Goal: Information Seeking & Learning: Learn about a topic

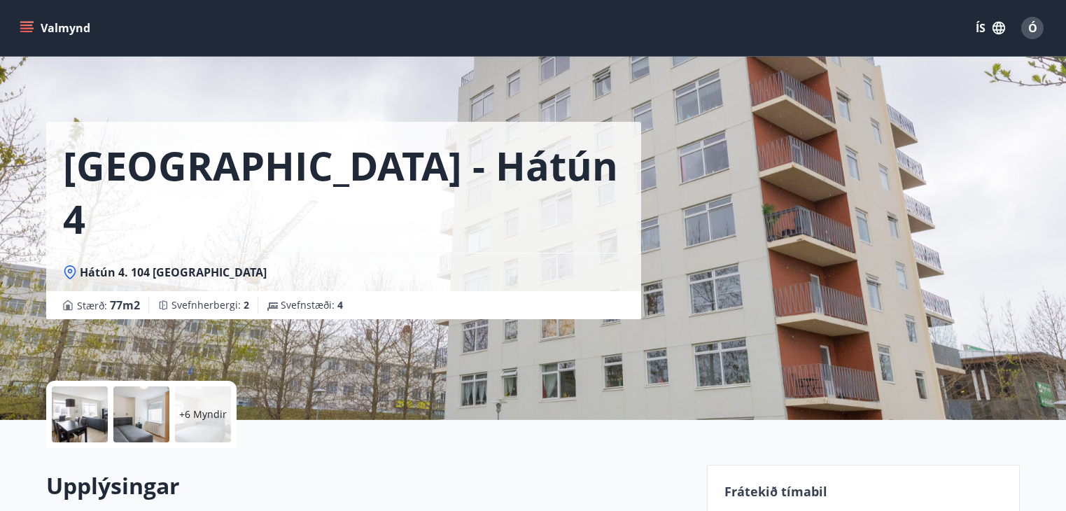
scroll to position [280, 0]
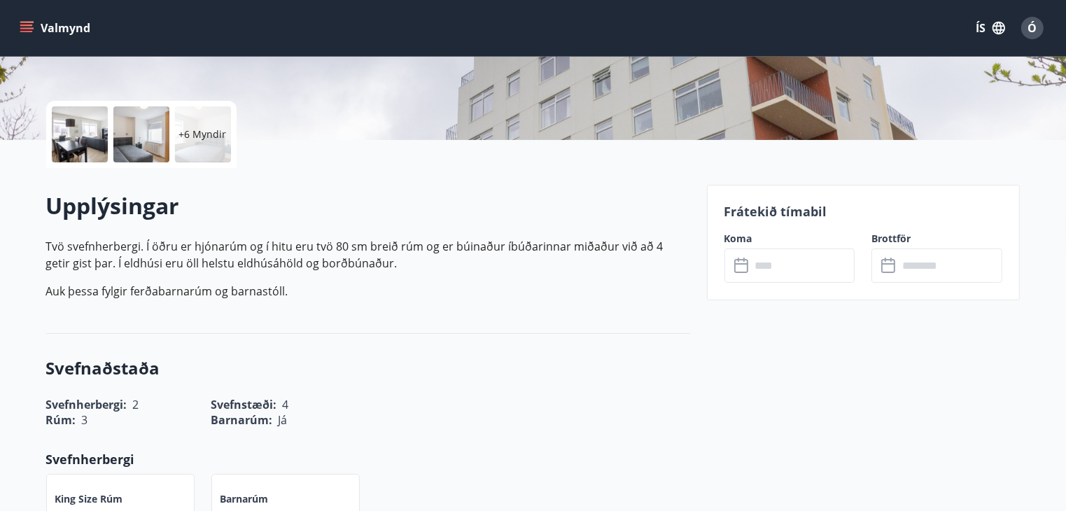
click at [27, 22] on icon "menu" at bounding box center [27, 22] width 15 height 1
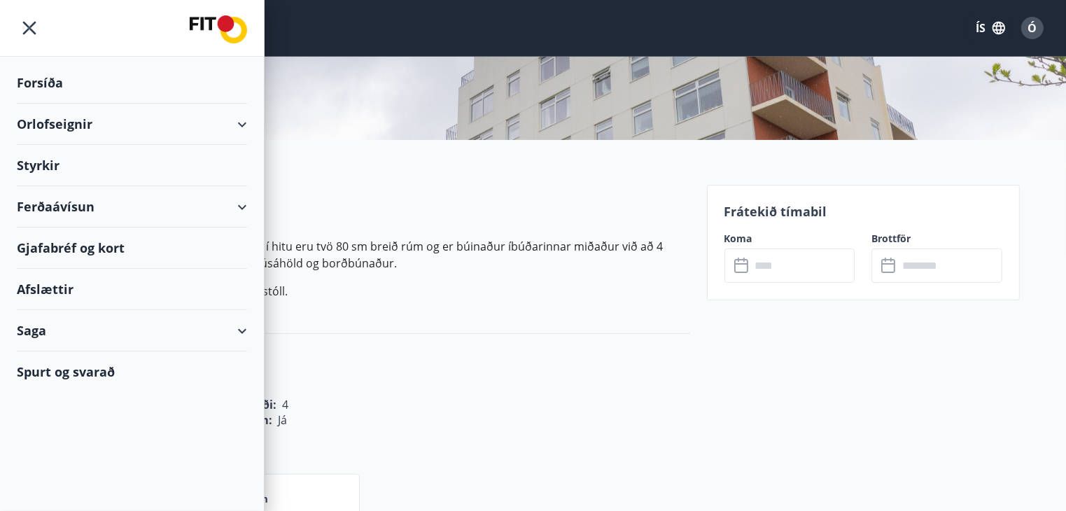
click at [69, 123] on div "Orlofseignir" at bounding box center [132, 124] width 230 height 41
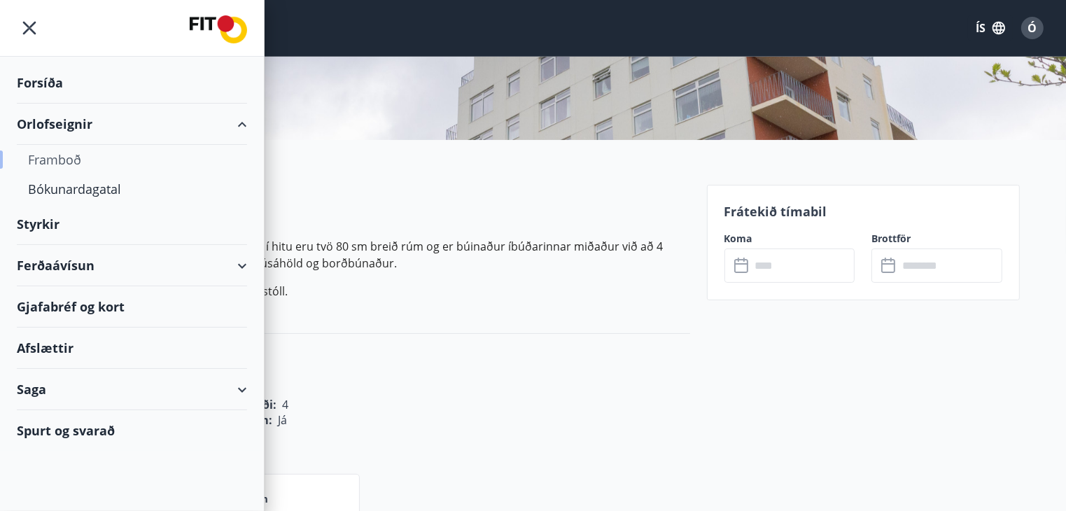
click at [63, 155] on div "Framboð" at bounding box center [132, 159] width 208 height 29
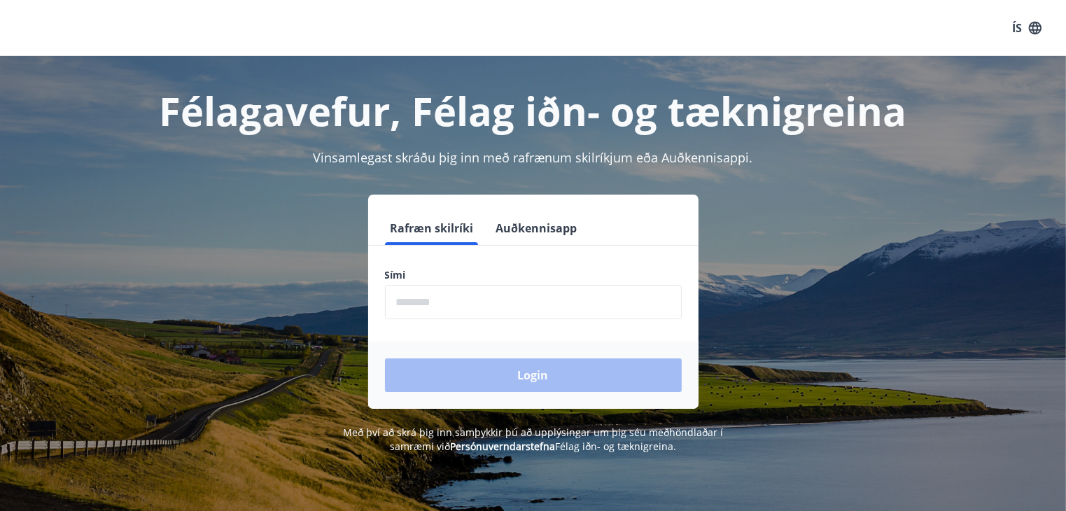
click at [431, 304] on input "phone" at bounding box center [533, 302] width 297 height 34
type input "********"
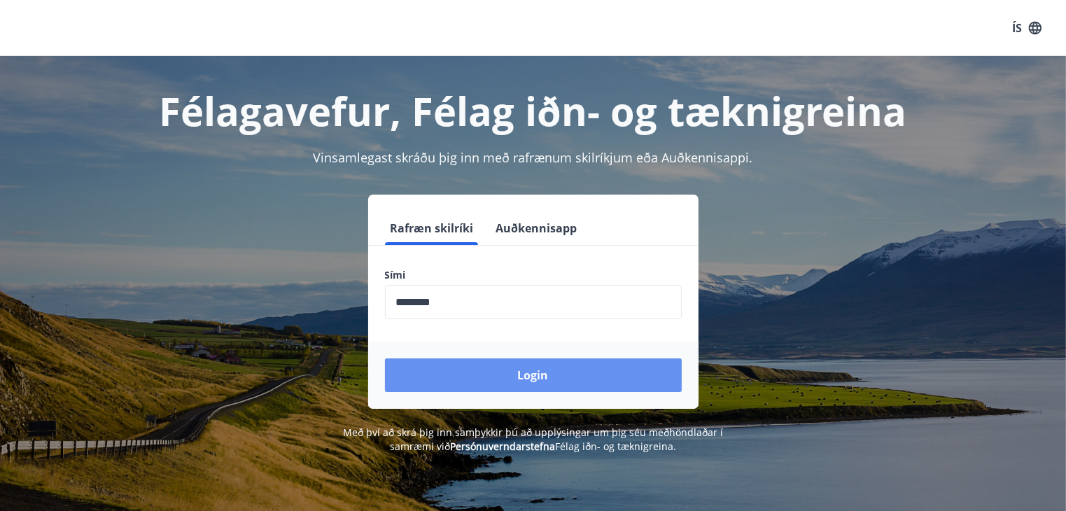
click at [519, 373] on button "Login" at bounding box center [533, 375] width 297 height 34
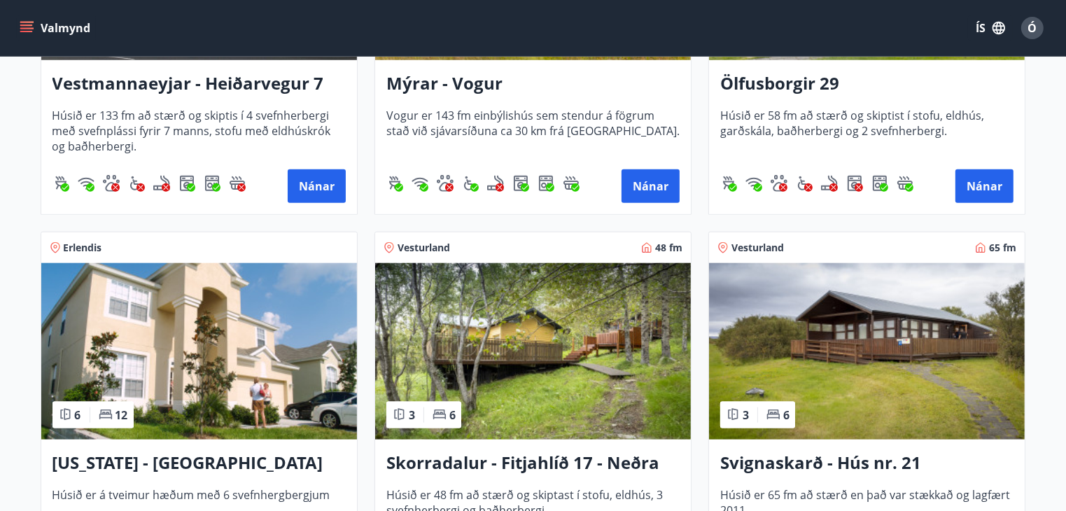
scroll to position [1610, 0]
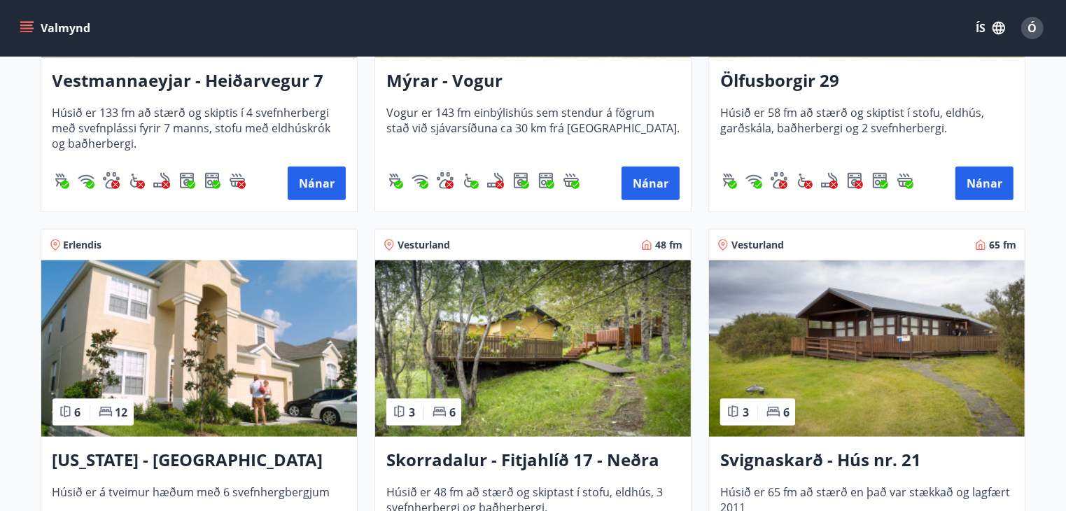
click at [848, 302] on img at bounding box center [867, 348] width 316 height 176
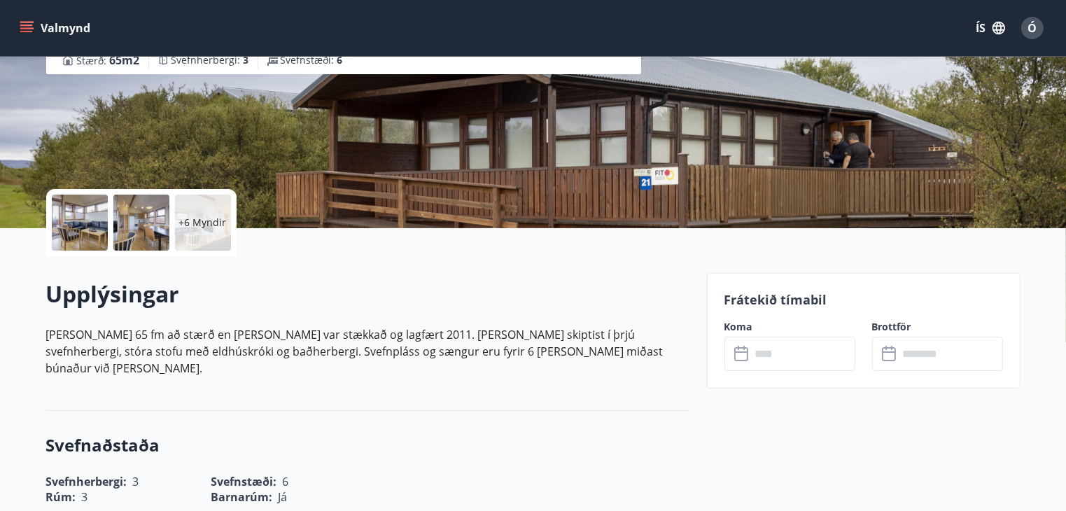
scroll to position [210, 0]
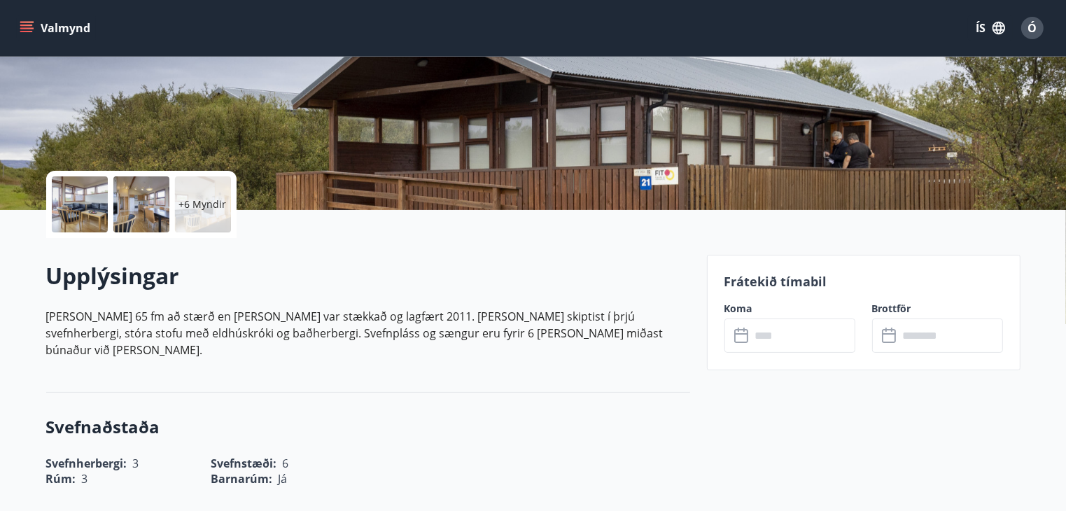
click at [742, 334] on icon at bounding box center [742, 336] width 17 height 17
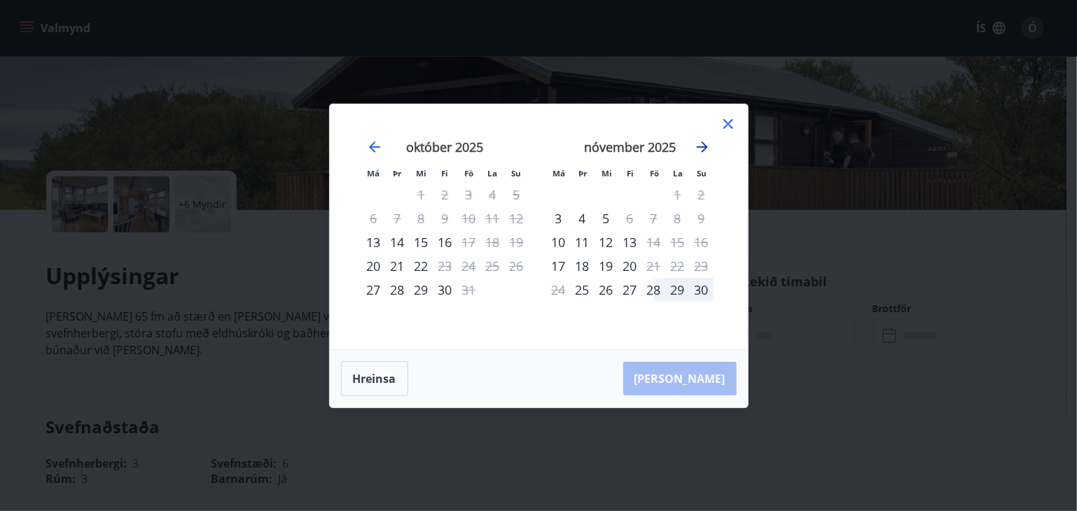
click at [700, 141] on icon "Move forward to switch to the next month." at bounding box center [702, 147] width 17 height 17
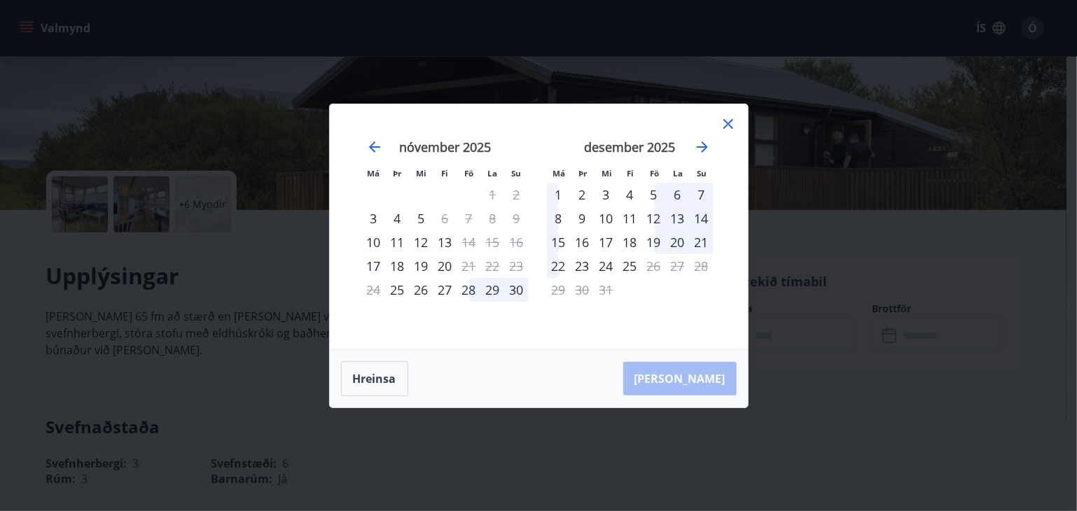
click at [729, 122] on icon at bounding box center [728, 124] width 10 height 10
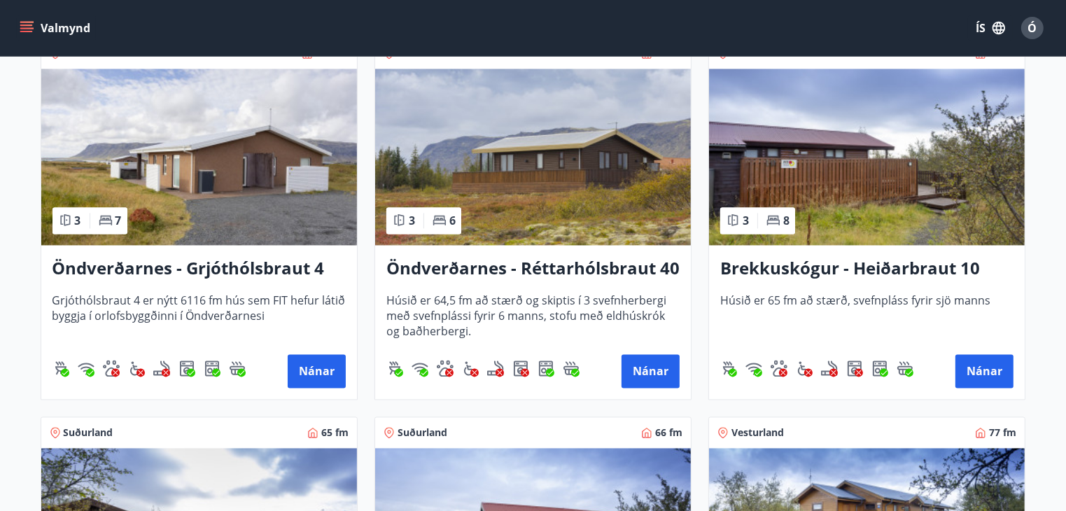
scroll to position [3150, 0]
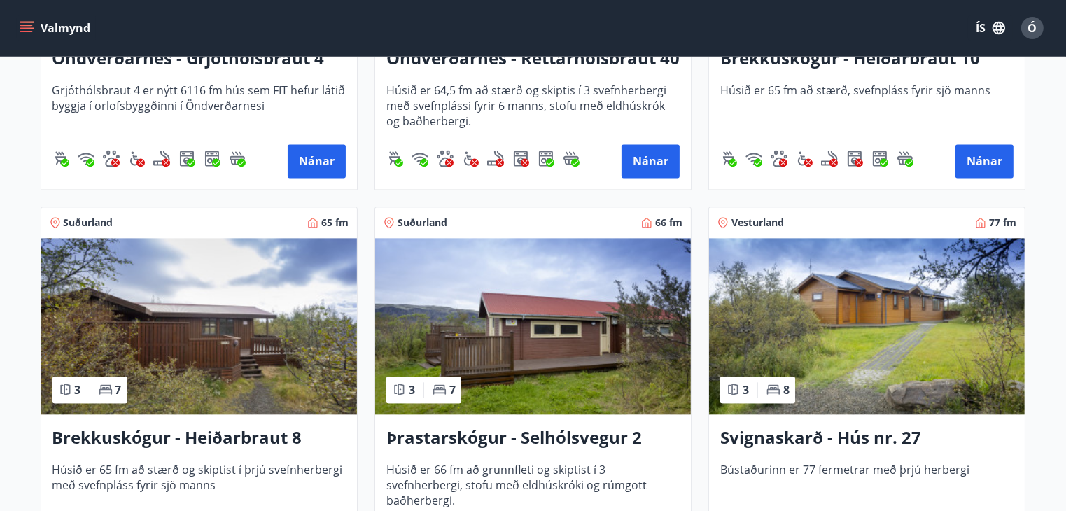
click at [811, 304] on img at bounding box center [867, 326] width 316 height 176
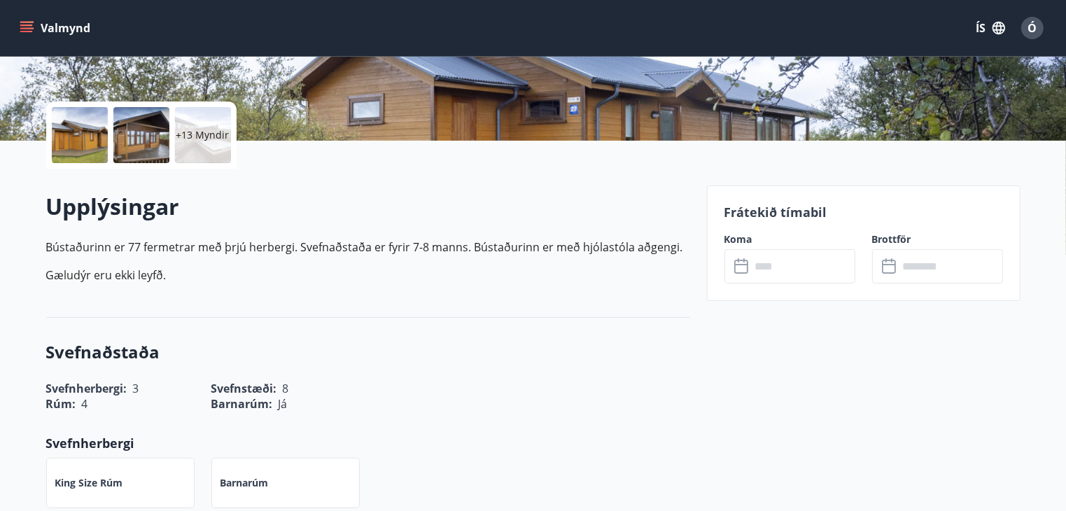
scroll to position [280, 0]
click at [748, 267] on icon at bounding box center [742, 266] width 17 height 17
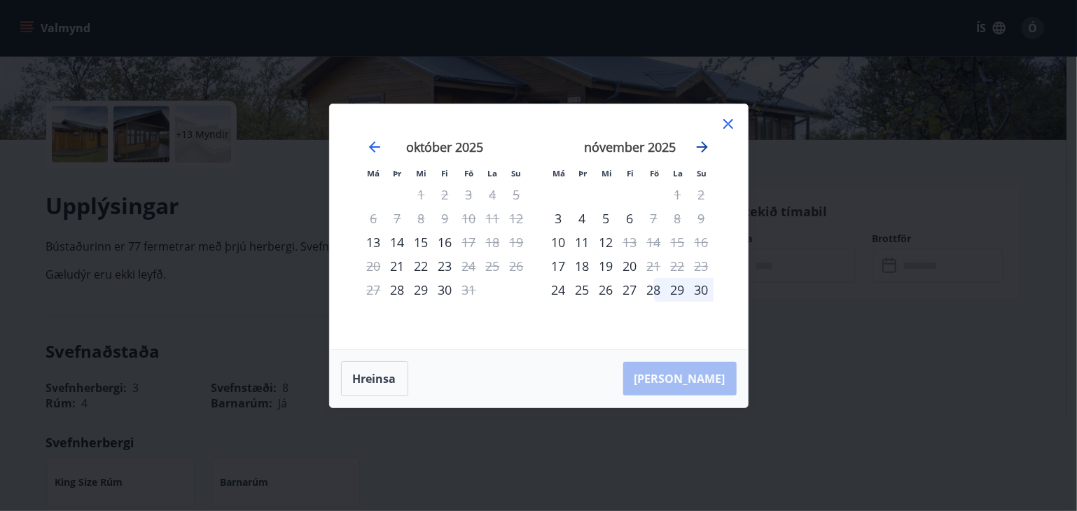
click at [707, 142] on icon "Move forward to switch to the next month." at bounding box center [702, 147] width 17 height 17
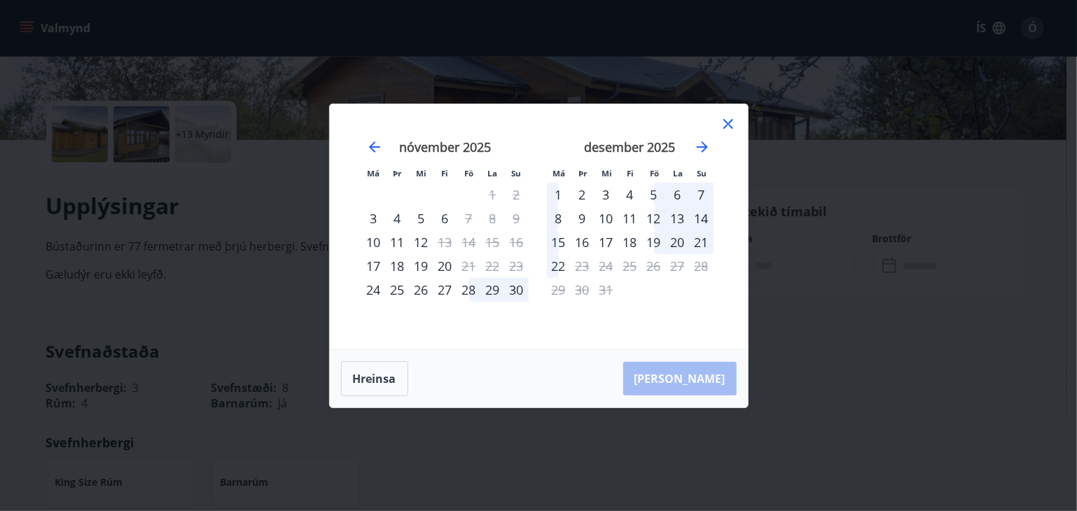
click at [724, 127] on icon at bounding box center [728, 124] width 10 height 10
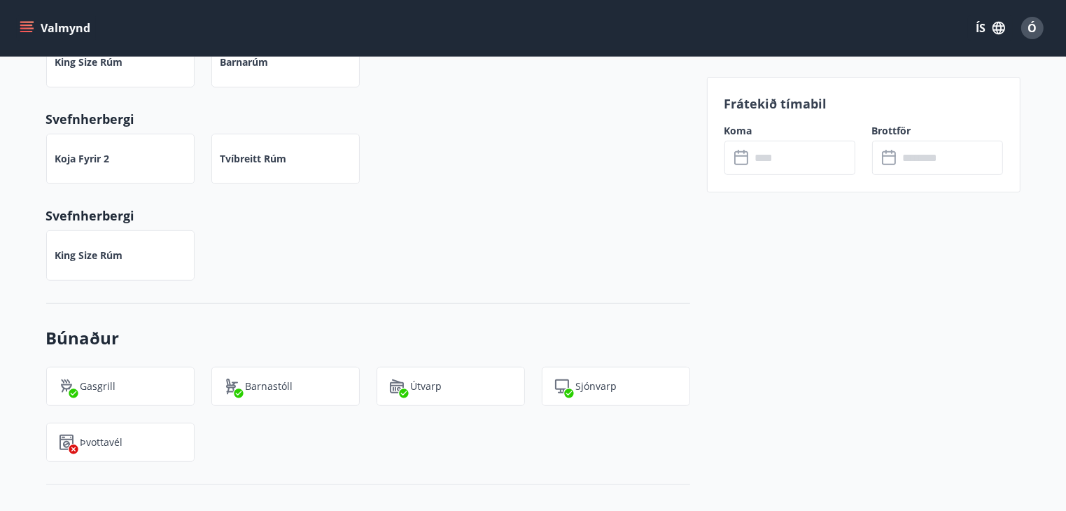
scroll to position [910, 0]
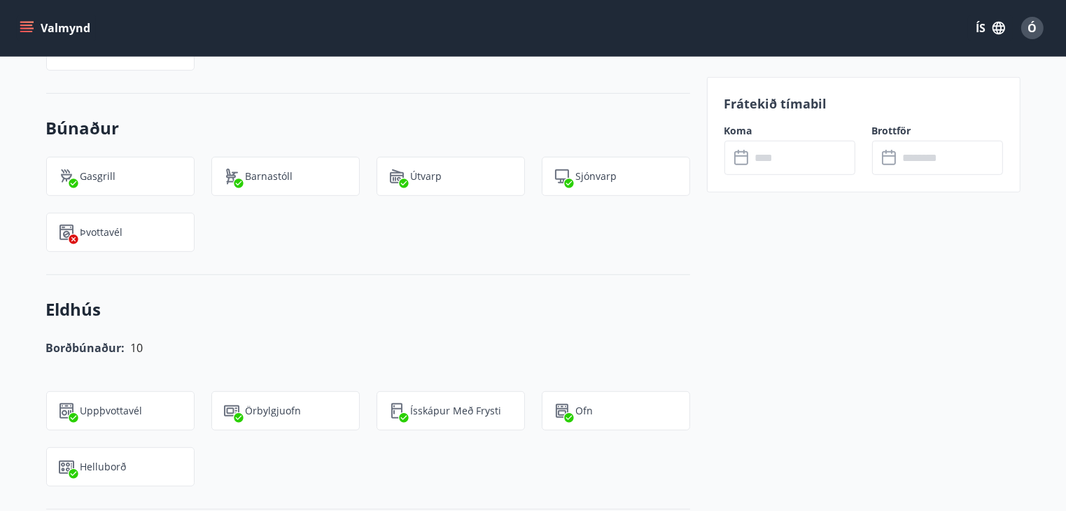
click at [27, 22] on icon "menu" at bounding box center [27, 22] width 15 height 1
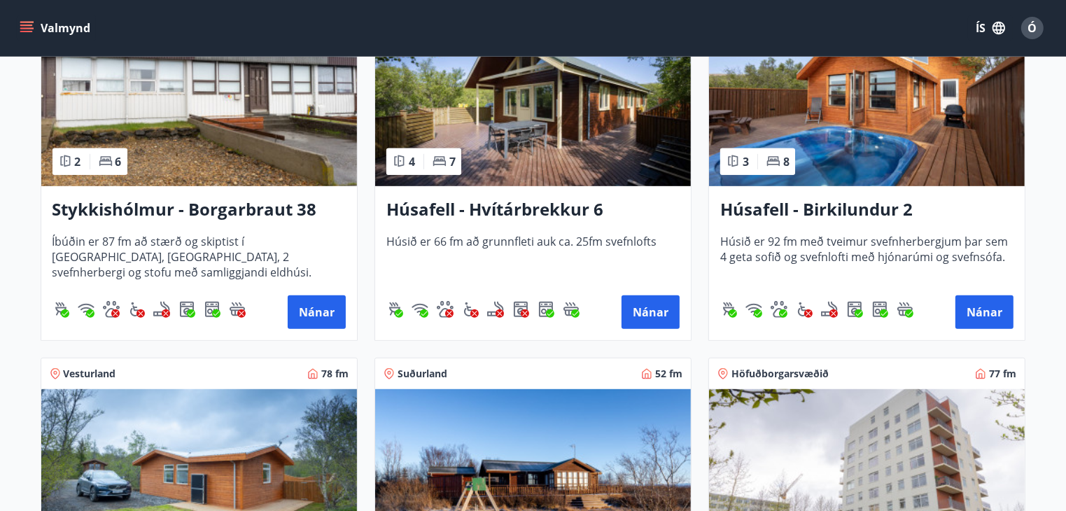
scroll to position [770, 0]
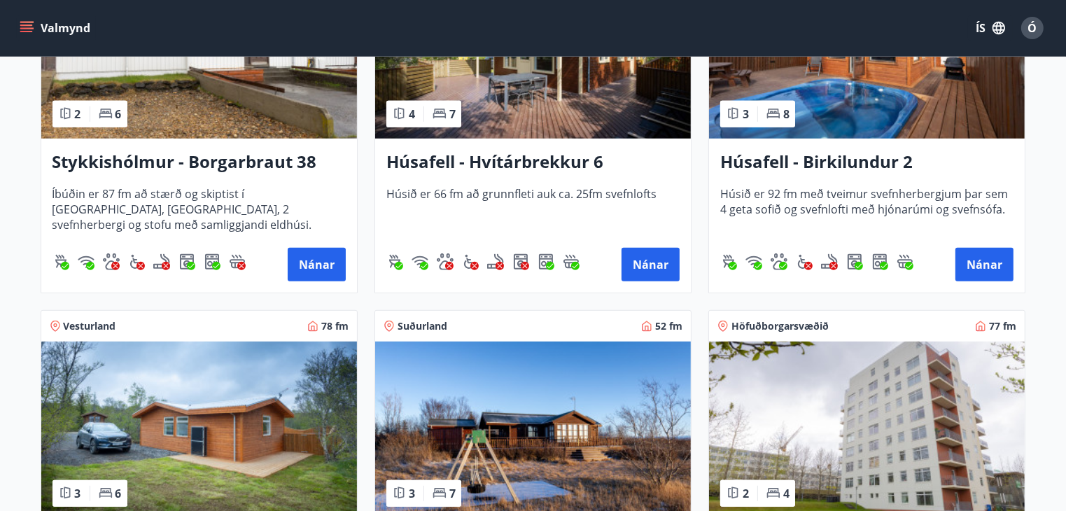
click at [885, 437] on img at bounding box center [867, 430] width 316 height 176
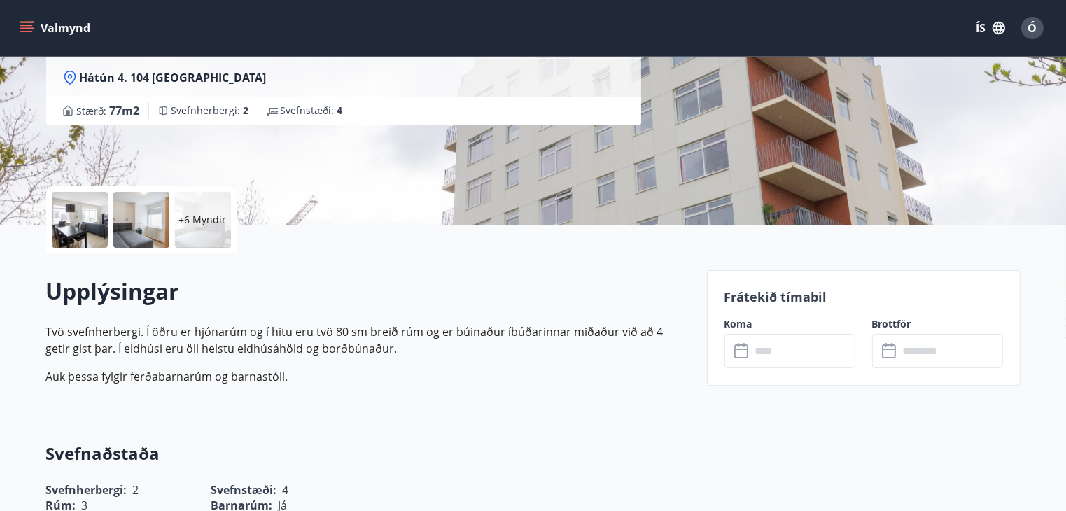
scroll to position [210, 0]
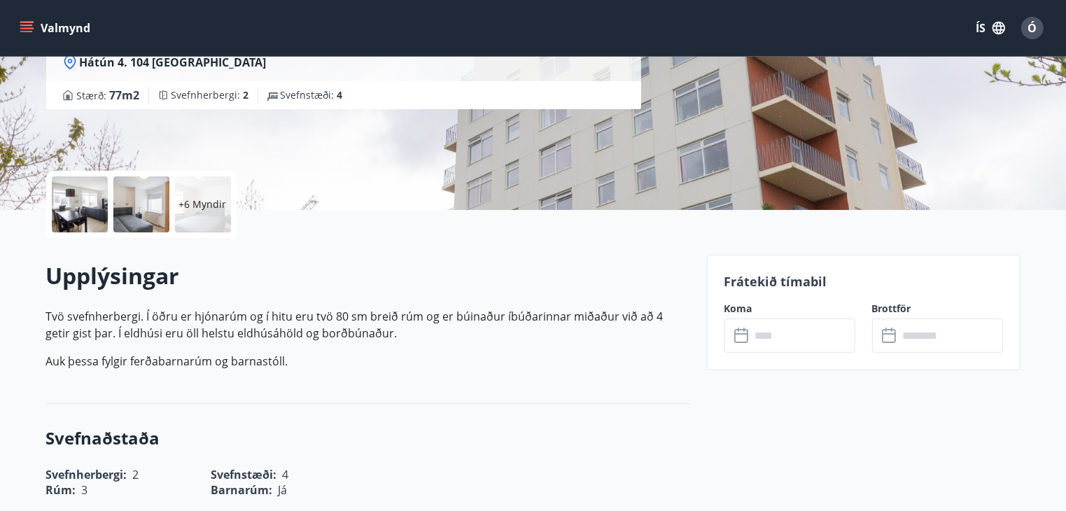
click at [748, 335] on icon at bounding box center [742, 336] width 17 height 17
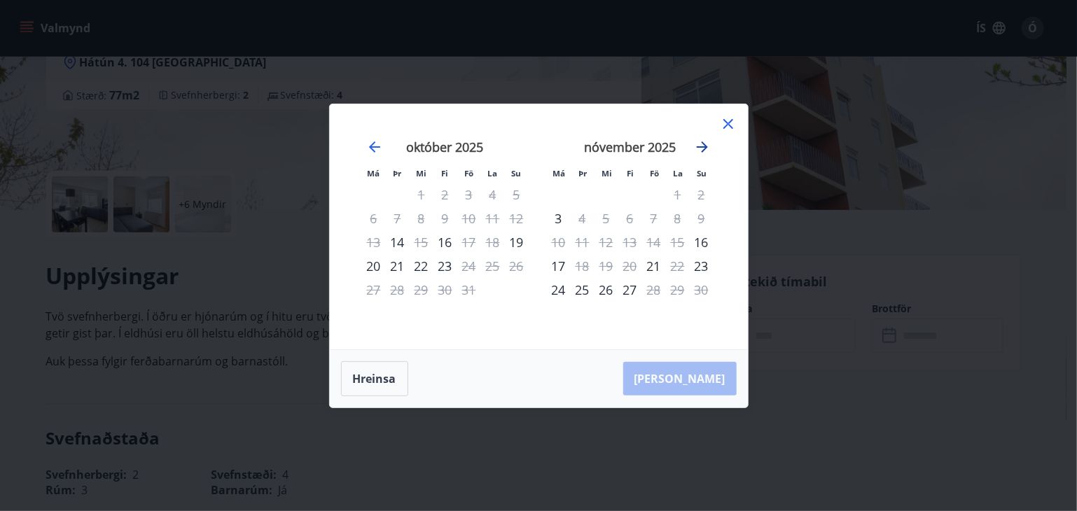
click at [704, 148] on icon "Move forward to switch to the next month." at bounding box center [702, 146] width 11 height 11
click at [732, 123] on icon at bounding box center [728, 124] width 17 height 17
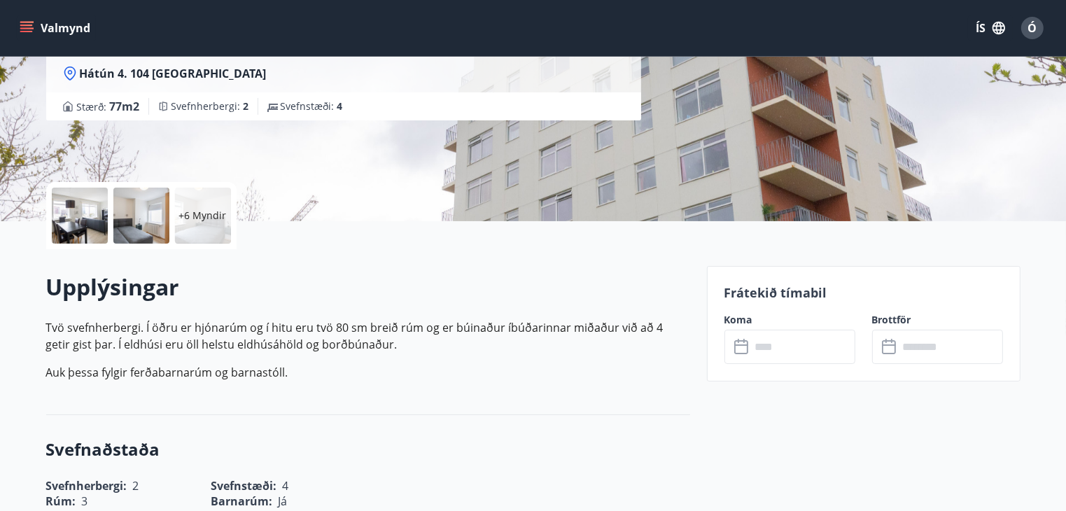
scroll to position [280, 0]
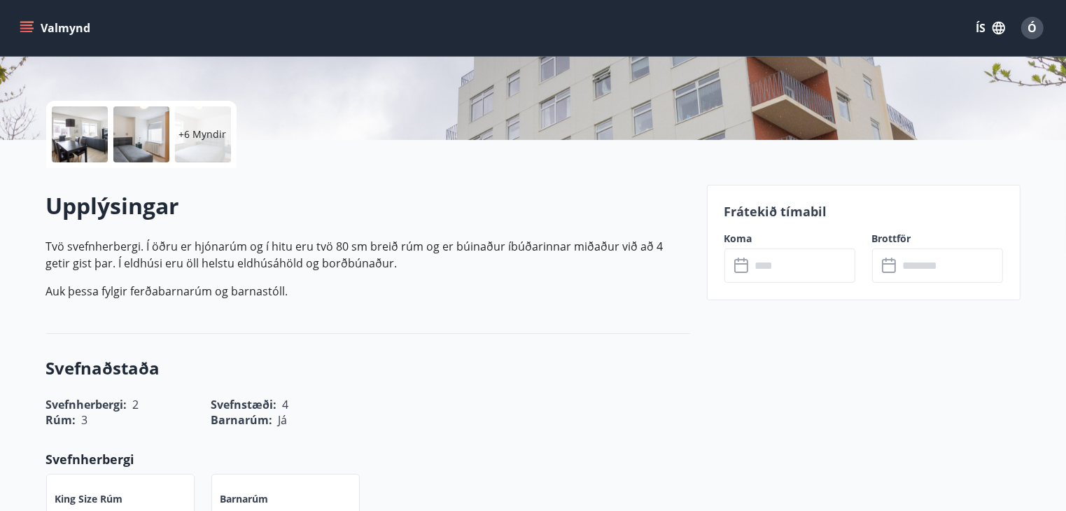
click at [742, 264] on icon at bounding box center [742, 266] width 17 height 17
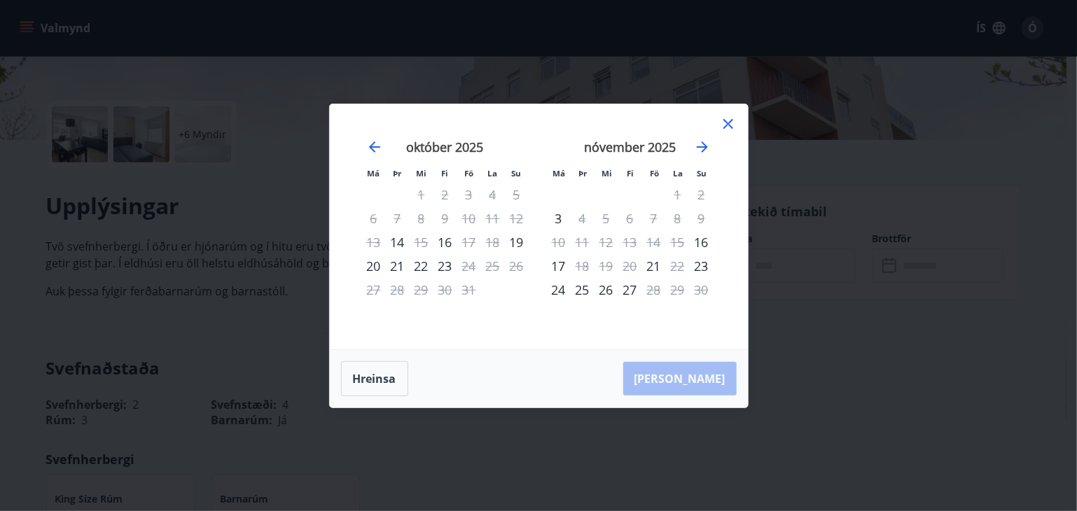
click at [729, 121] on icon at bounding box center [728, 124] width 17 height 17
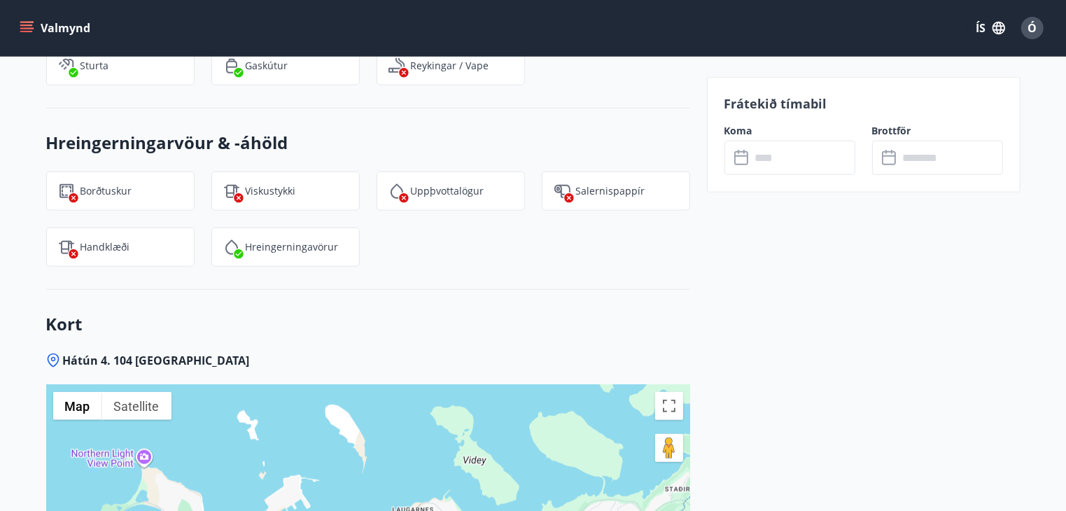
scroll to position [1470, 0]
